Goal: Task Accomplishment & Management: Manage account settings

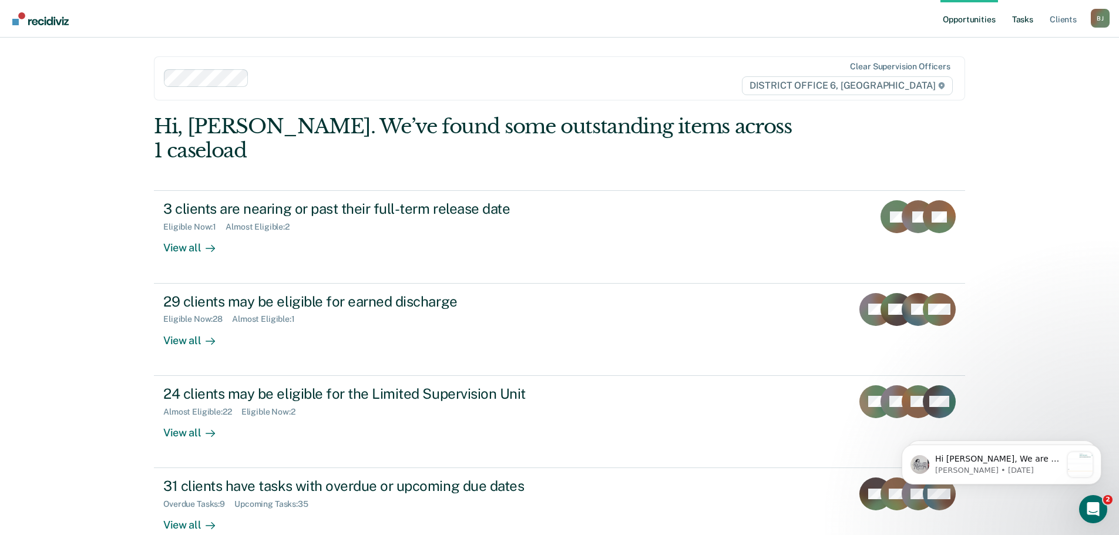
click at [1029, 18] on link "Tasks" at bounding box center [1023, 19] width 26 height 38
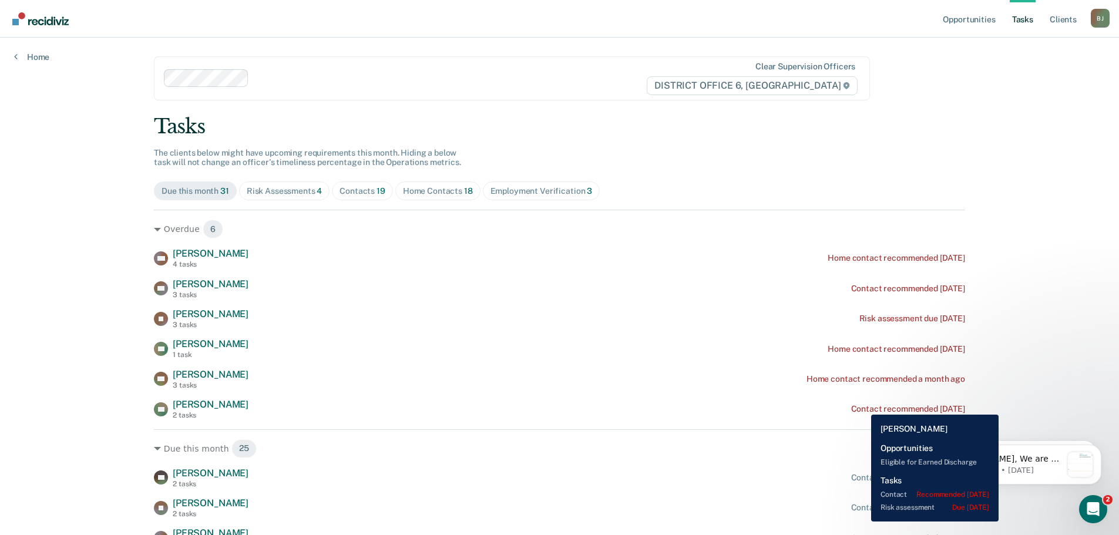
click at [863, 406] on div "Contact recommended [DATE]" at bounding box center [908, 409] width 114 height 10
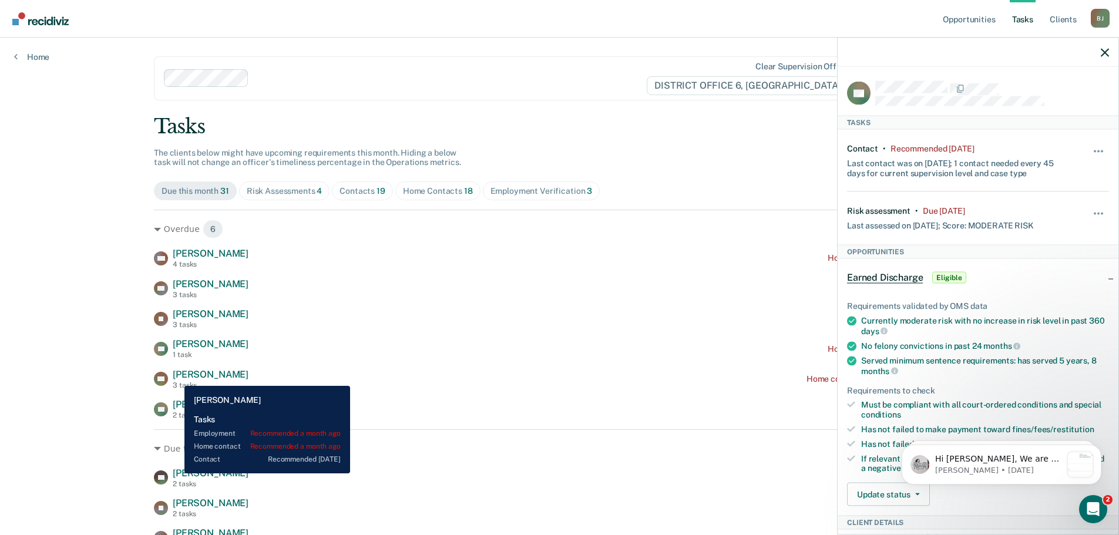
click at [176, 377] on span "[PERSON_NAME]" at bounding box center [211, 374] width 76 height 11
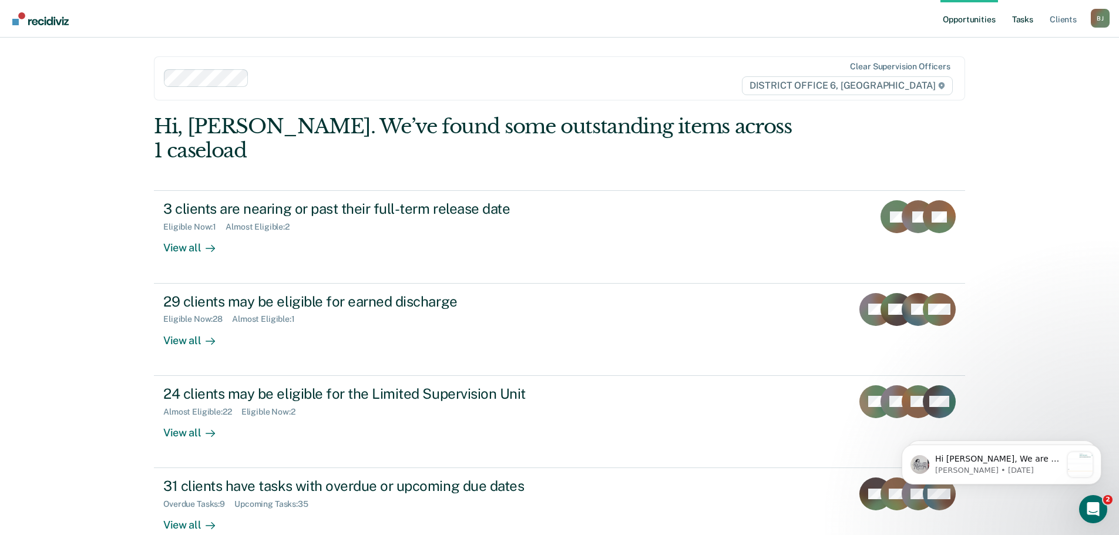
click at [1034, 18] on link "Tasks" at bounding box center [1023, 19] width 26 height 38
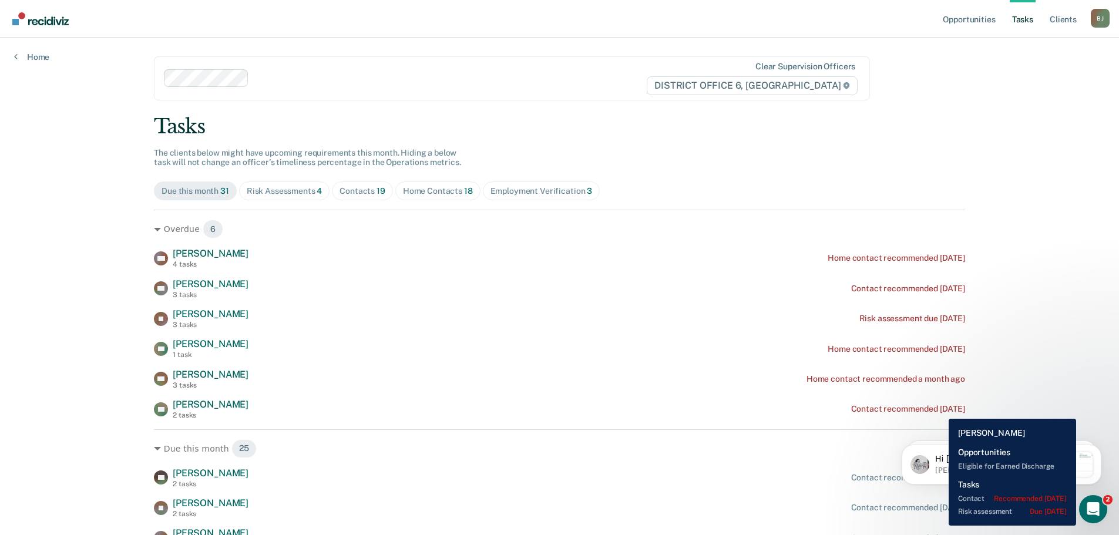
click at [940, 410] on div "Contact recommended [DATE]" at bounding box center [908, 409] width 114 height 10
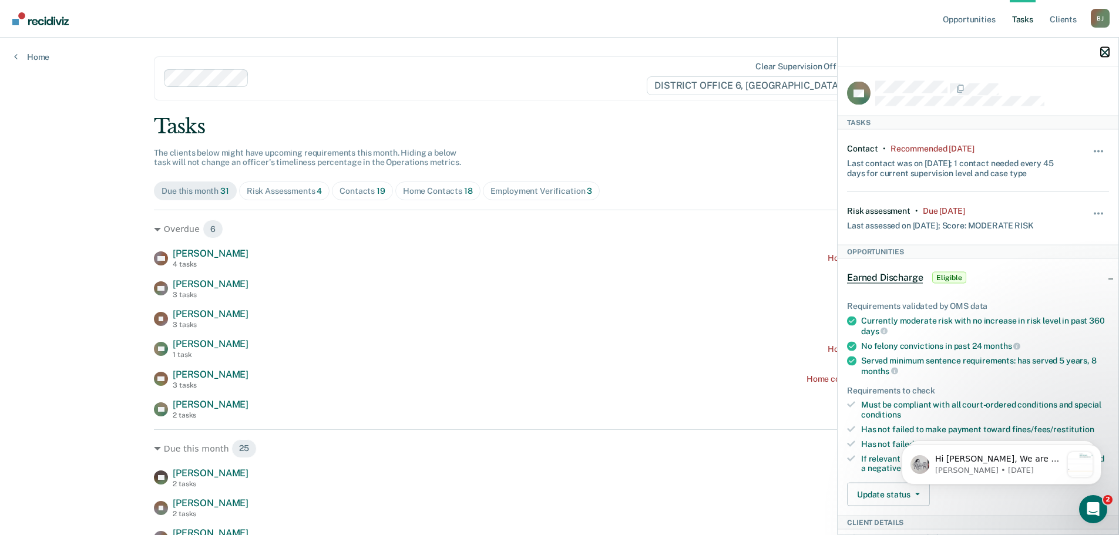
click at [1106, 55] on icon "button" at bounding box center [1105, 52] width 8 height 8
